Goal: Transaction & Acquisition: Purchase product/service

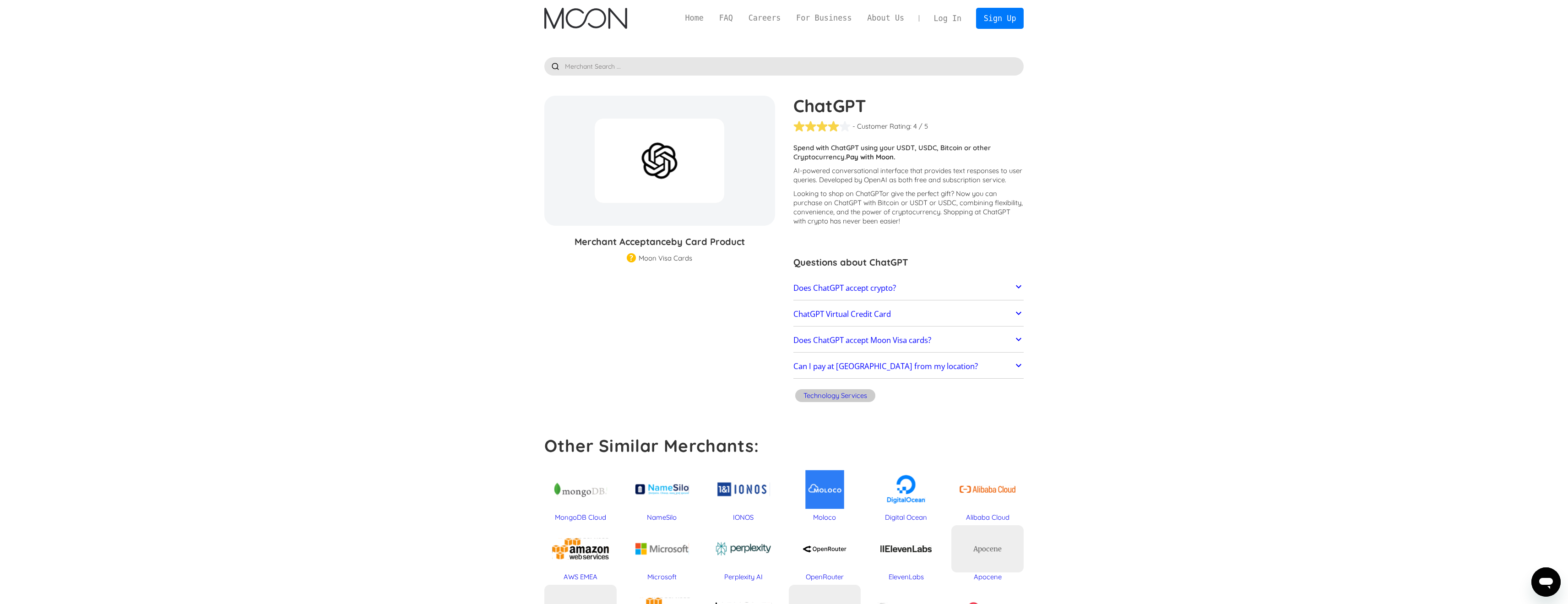
click at [872, 289] on h2 "Does ChatGPT accept crypto?" at bounding box center [845, 288] width 102 height 10
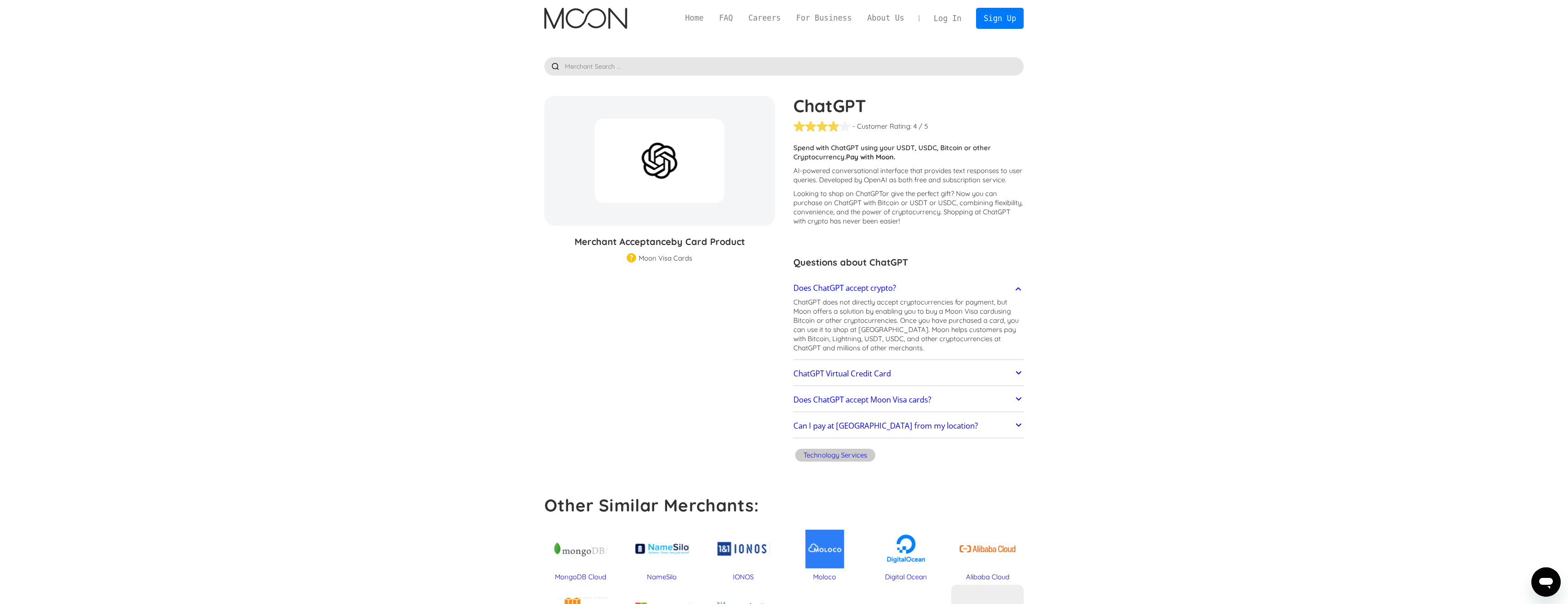
click at [881, 369] on h2 "ChatGPT Virtual Credit Card" at bounding box center [842, 373] width 98 height 10
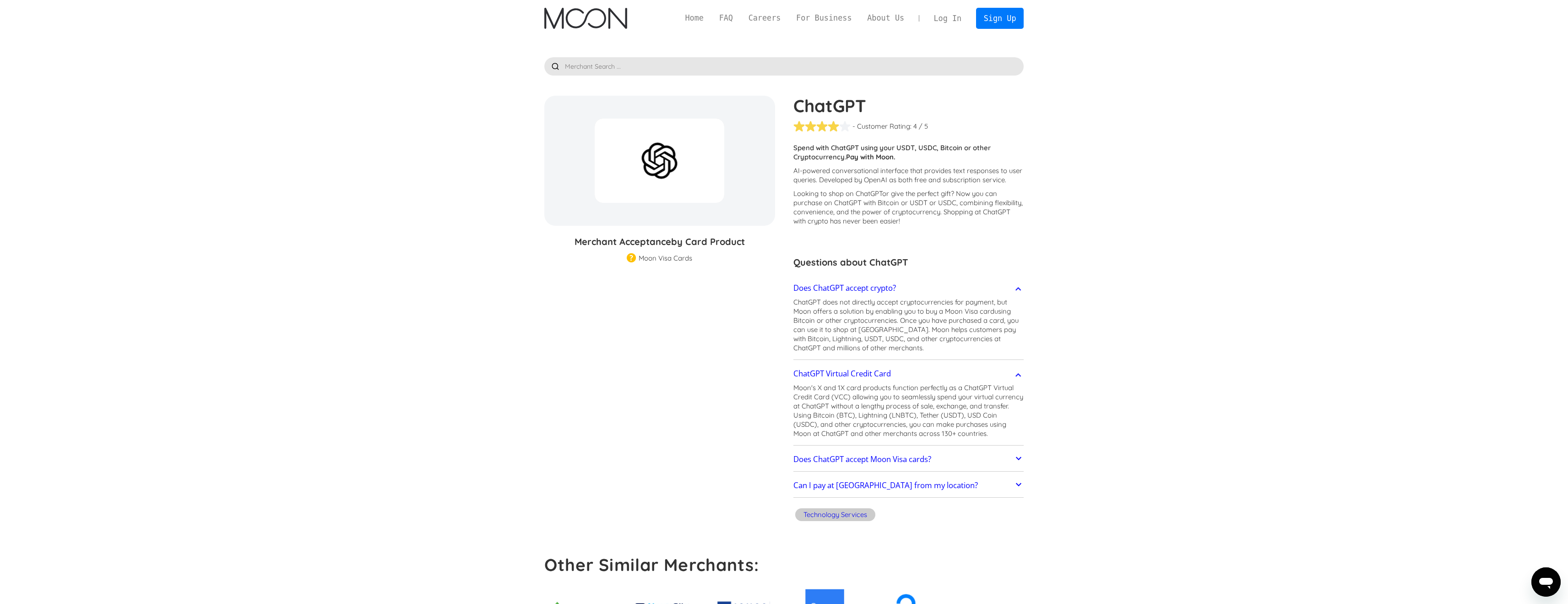
click at [632, 258] on img at bounding box center [631, 258] width 10 height 10
click at [605, 23] on img "home" at bounding box center [586, 18] width 83 height 21
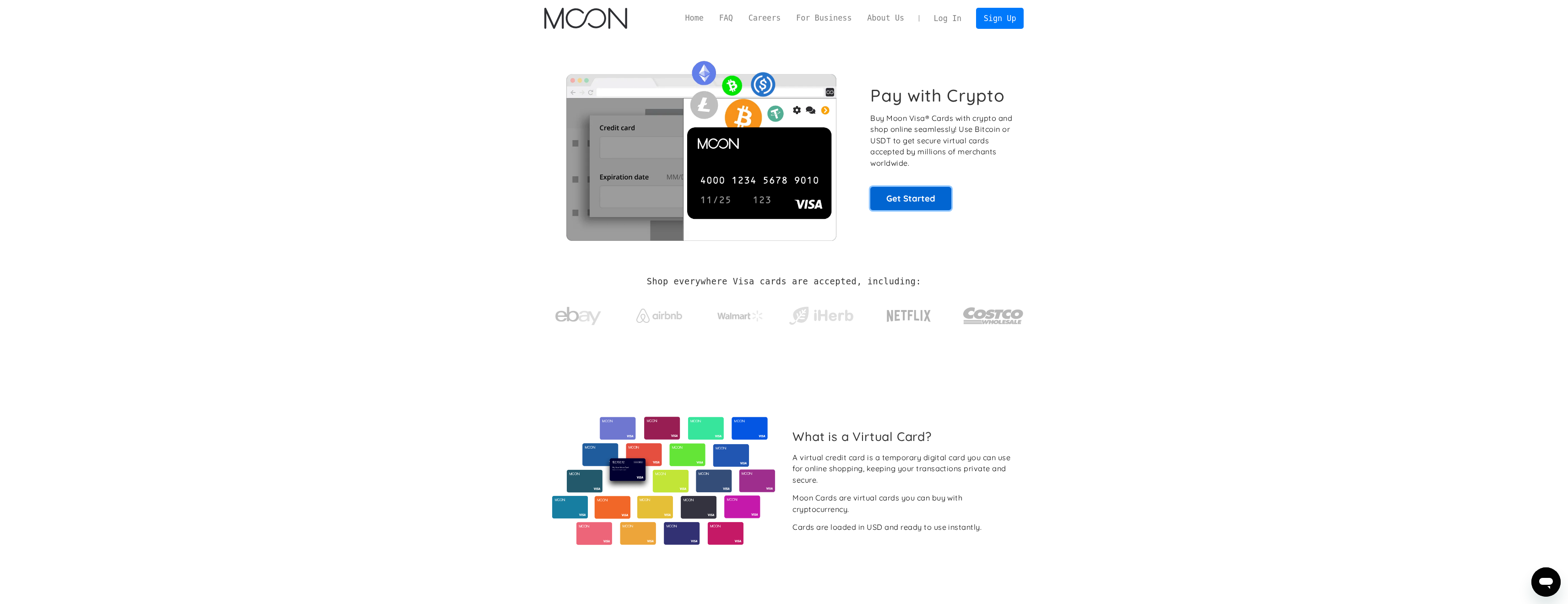
click at [930, 198] on link "Get Started" at bounding box center [910, 198] width 81 height 23
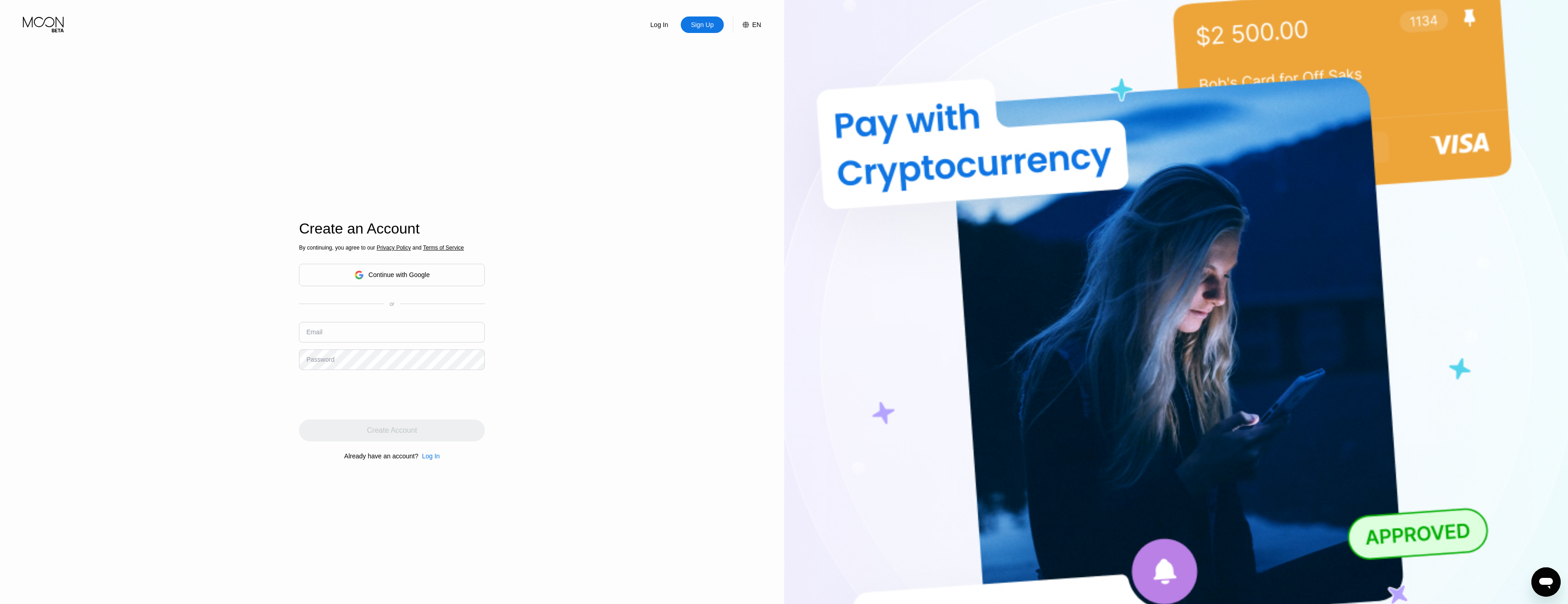
click at [411, 271] on div "Continue with Google" at bounding box center [398, 275] width 62 height 7
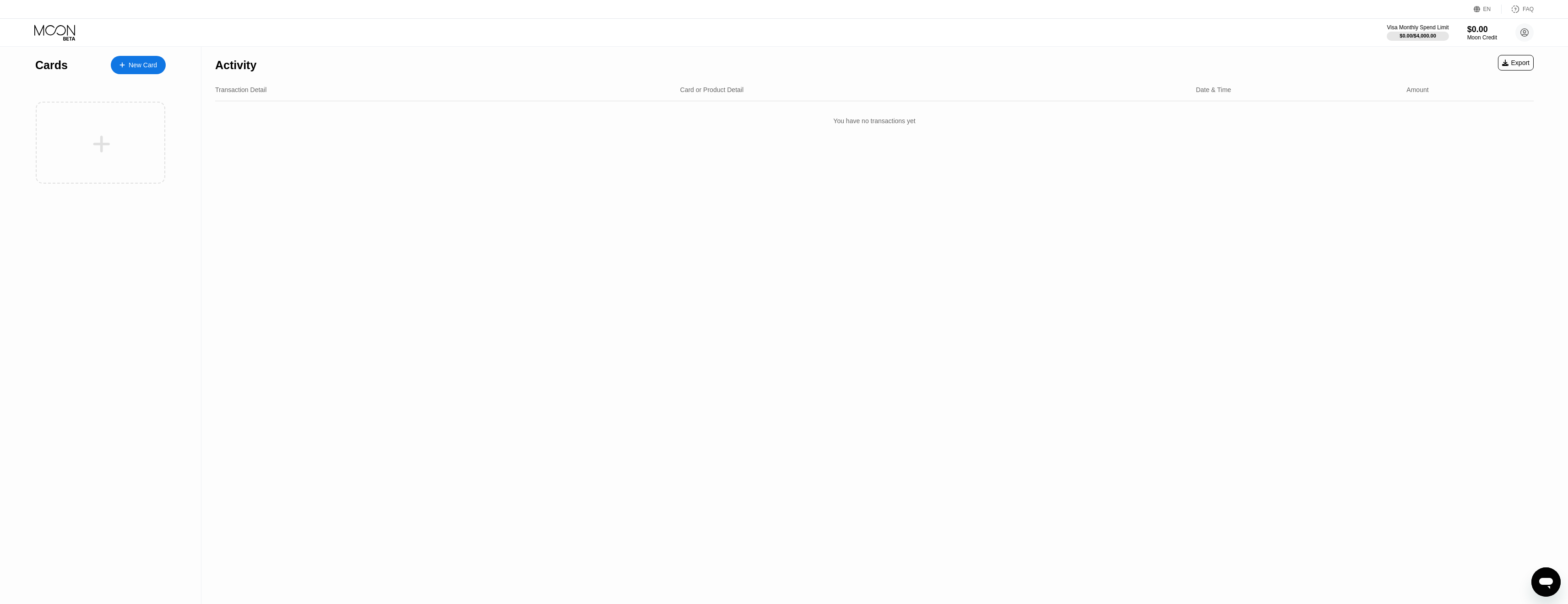
click at [133, 66] on div "New Card" at bounding box center [142, 65] width 29 height 8
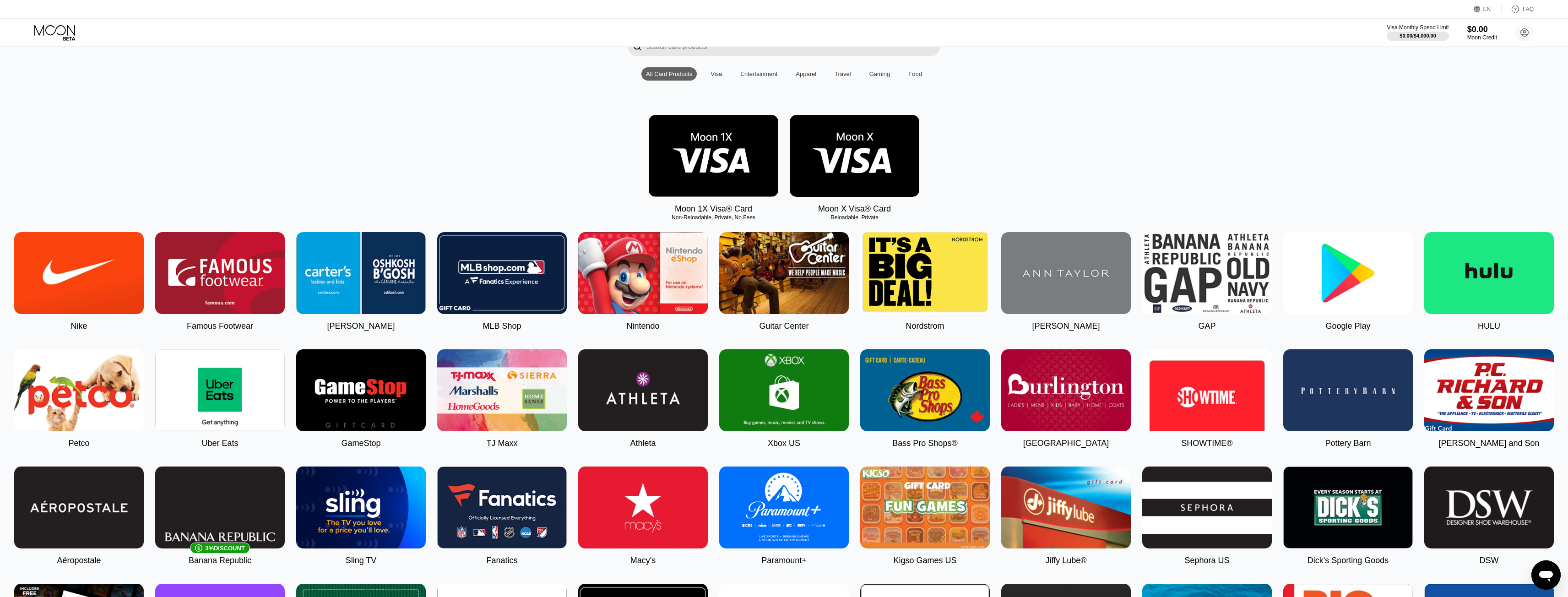
scroll to position [72, 0]
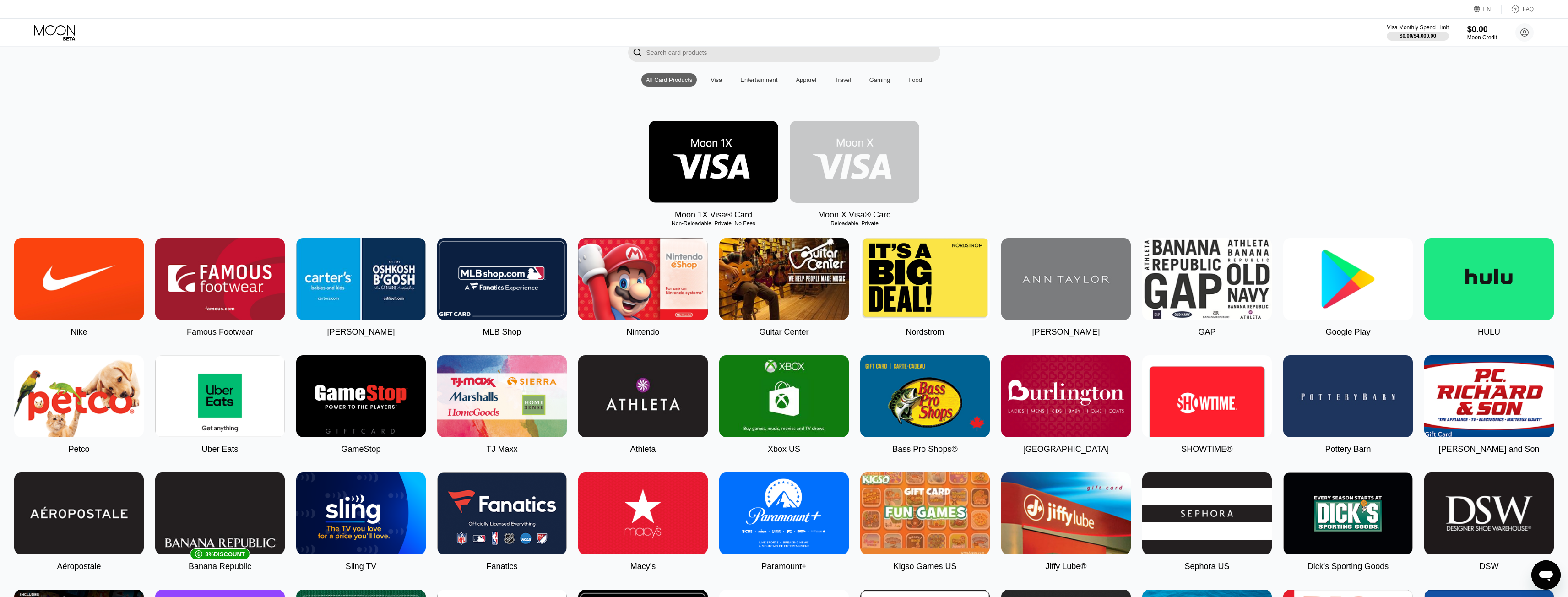
click at [856, 168] on img at bounding box center [854, 161] width 130 height 82
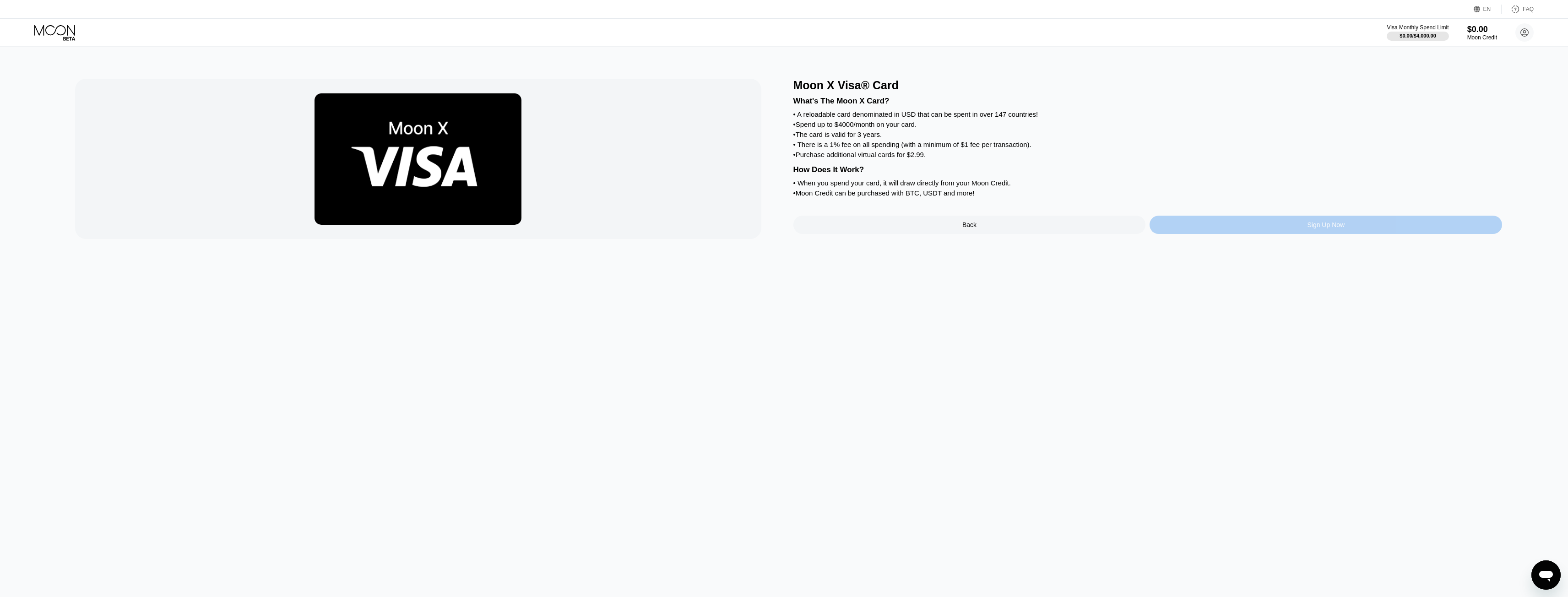
click at [1360, 231] on div "Sign Up Now" at bounding box center [1325, 224] width 353 height 18
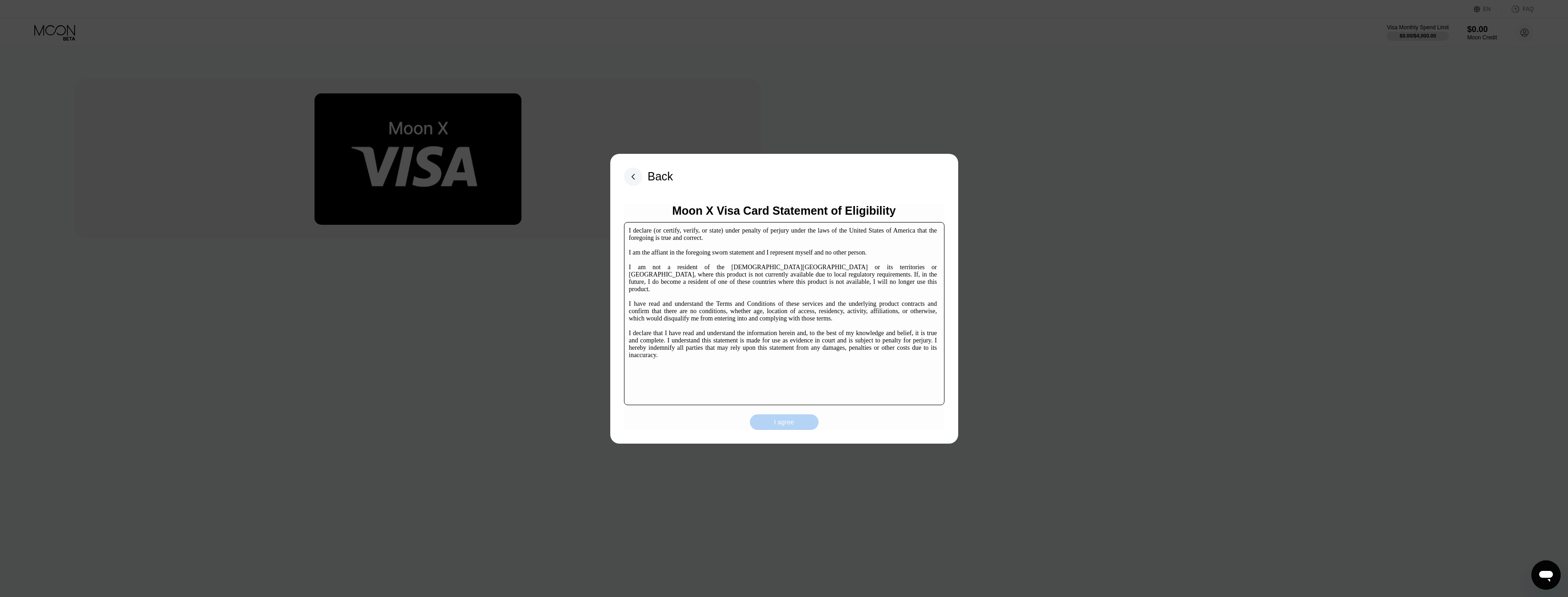
click at [809, 425] on div "I agree" at bounding box center [783, 422] width 68 height 16
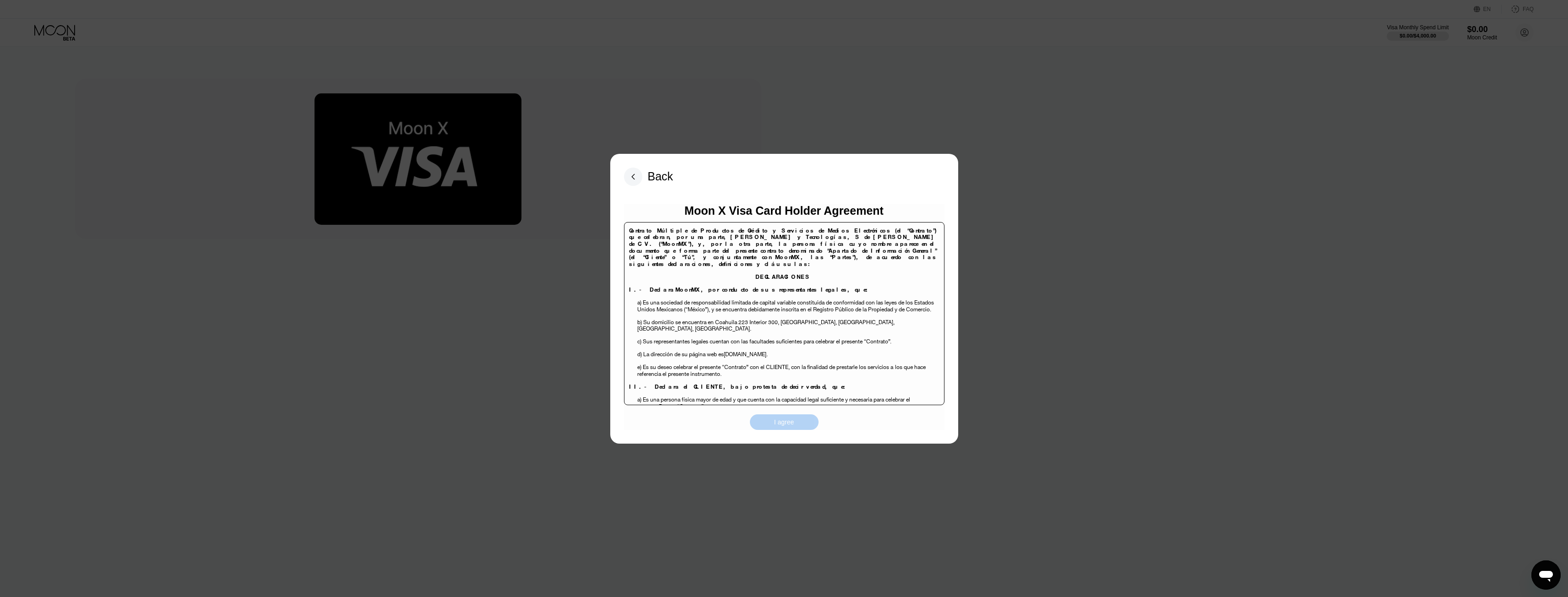
click at [794, 420] on div "I agree" at bounding box center [783, 422] width 20 height 9
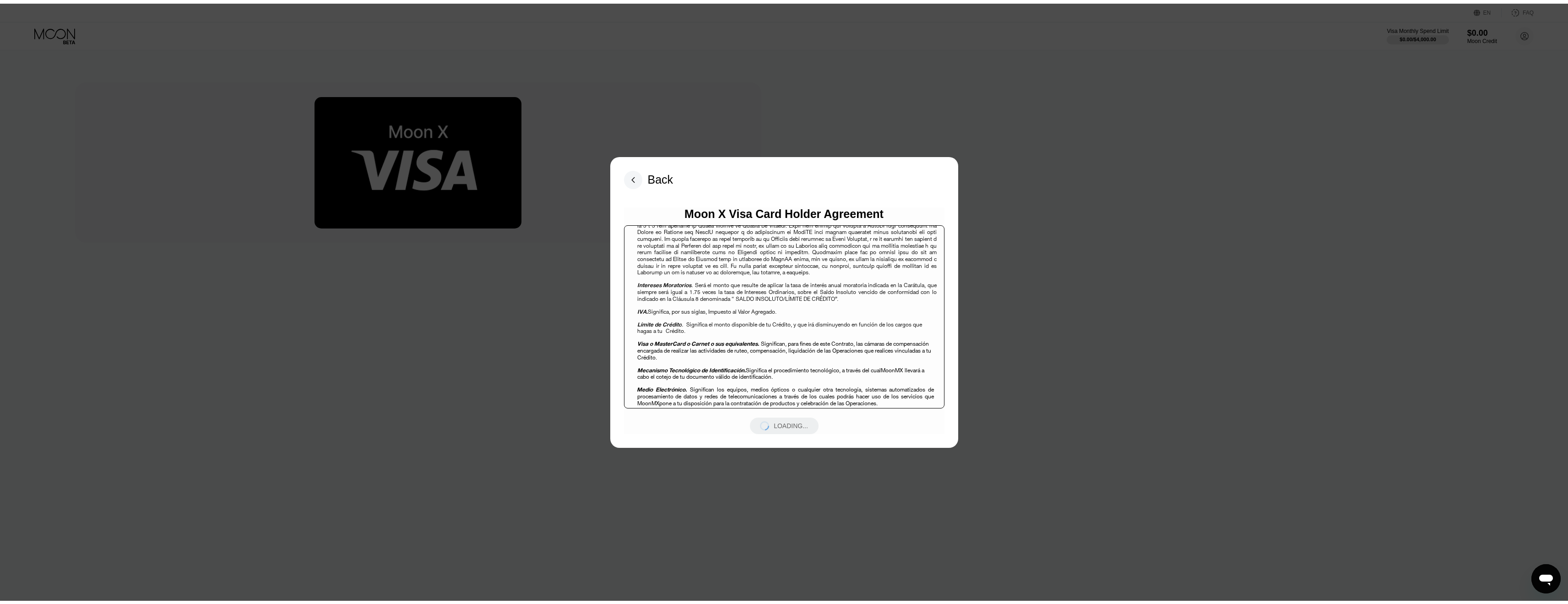
scroll to position [6362, 0]
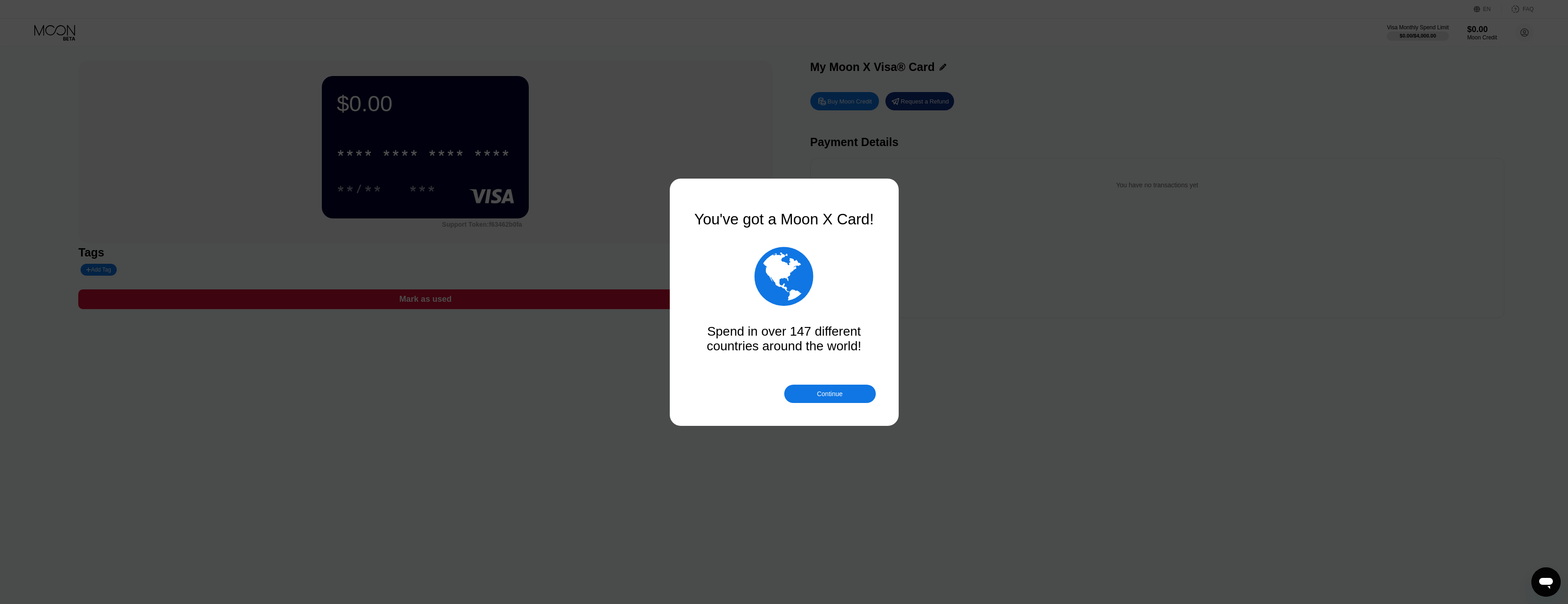
click at [854, 395] on div "Continue" at bounding box center [830, 393] width 92 height 18
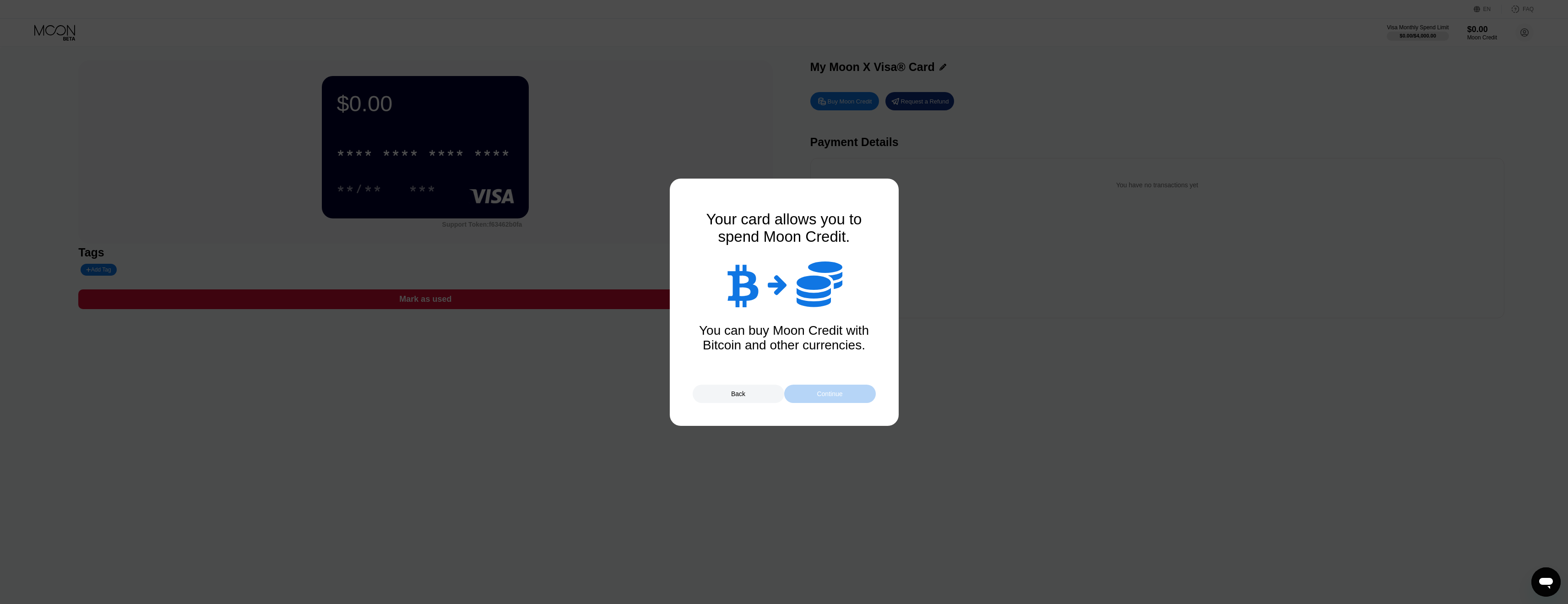
click at [852, 397] on div "Continue" at bounding box center [830, 393] width 92 height 18
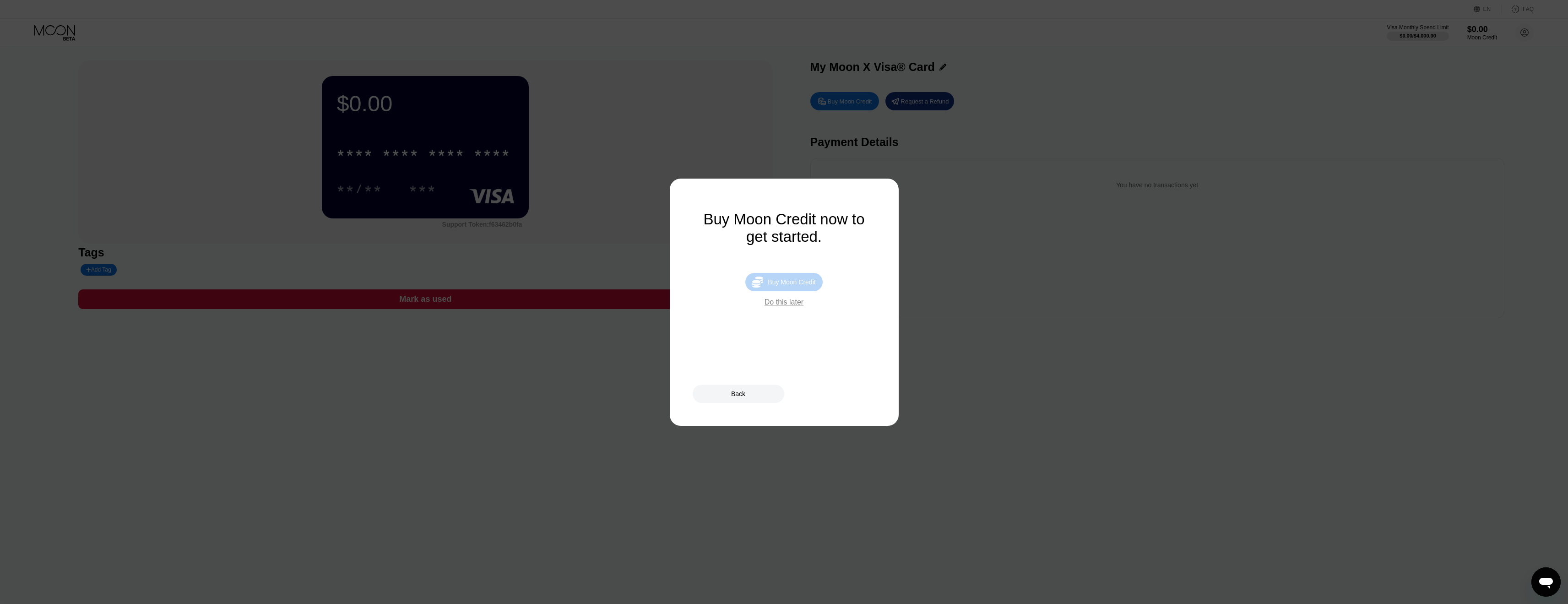
click at [788, 282] on div "Buy Moon Credit" at bounding box center [791, 282] width 48 height 7
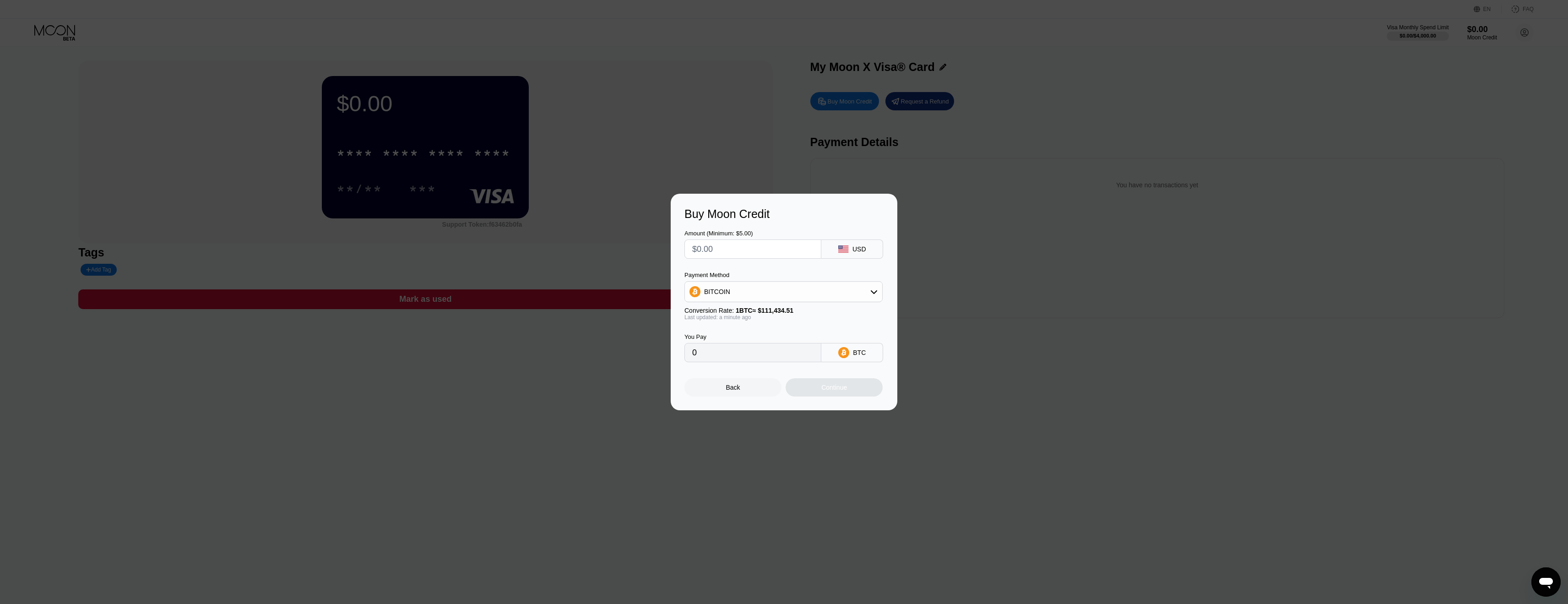
click at [739, 289] on div "BITCOIN" at bounding box center [783, 291] width 198 height 18
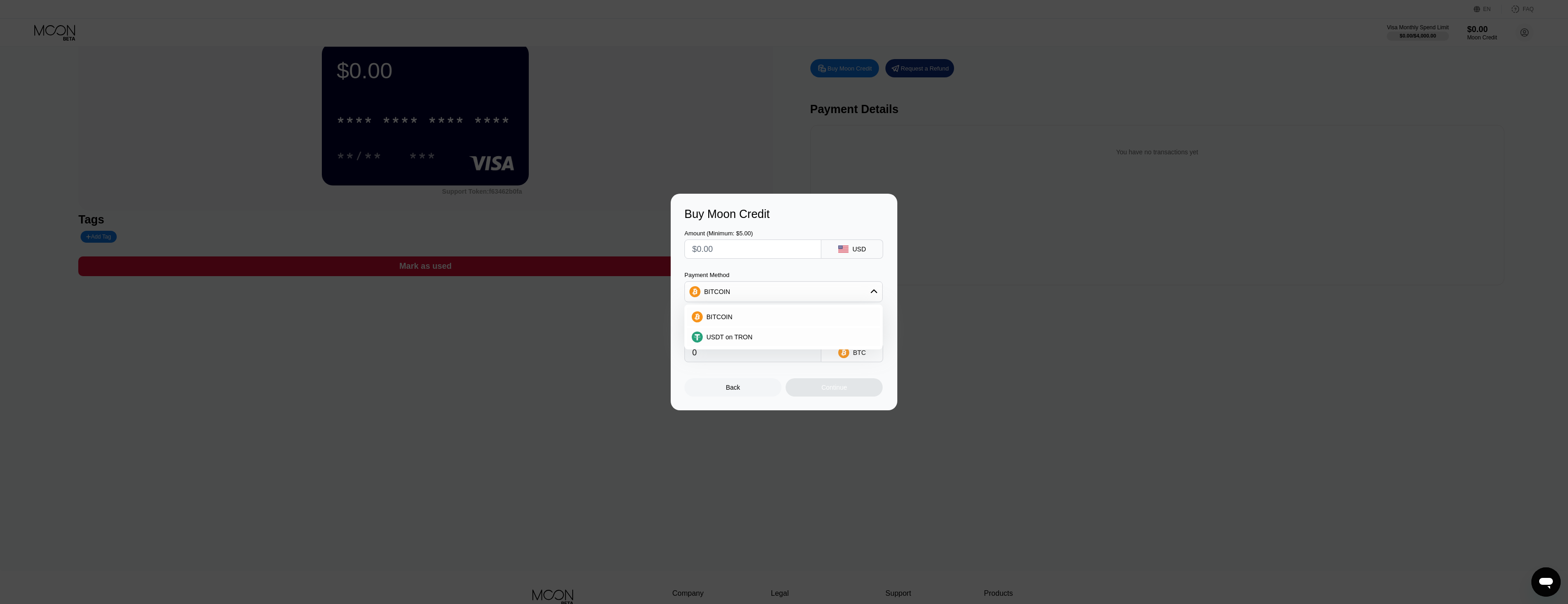
scroll to position [135, 0]
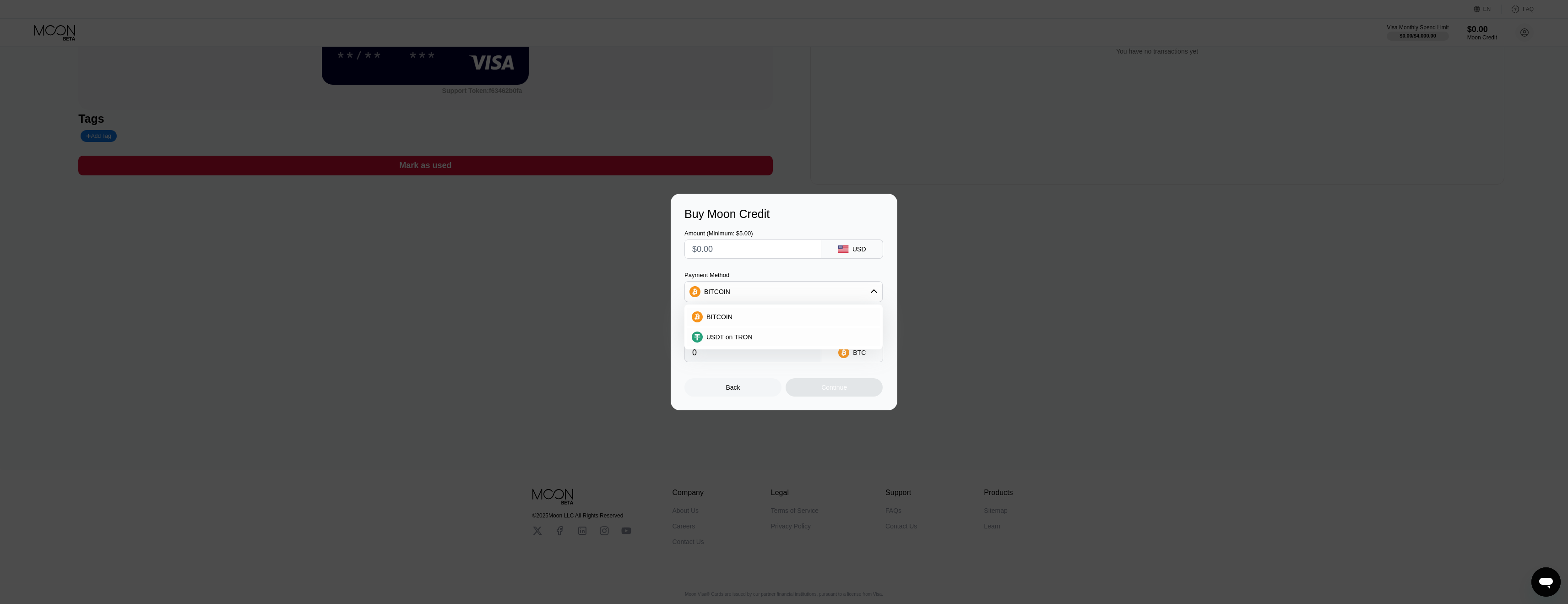
click at [730, 258] on div "Amount (Minimum: $5.00) USD Payment Method BITCOIN BITCOIN USDT on TRON Convers…" at bounding box center [784, 291] width 199 height 141
